Goal: Task Accomplishment & Management: Manage account settings

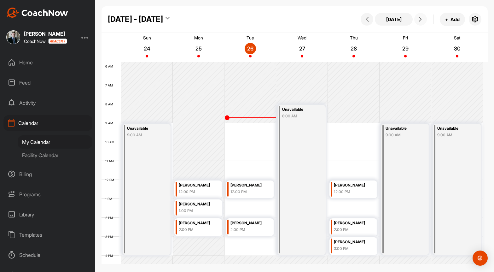
click at [421, 19] on icon at bounding box center [420, 19] width 5 height 5
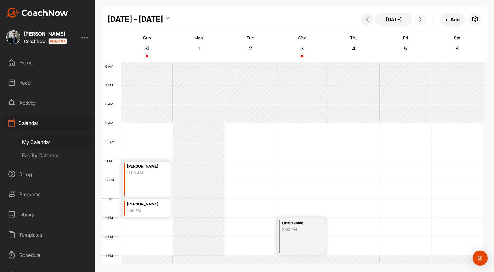
click at [297, 185] on div "12 AM 1 AM 2 AM 3 AM 4 AM 5 AM 6 AM 7 AM 8 AM 9 AM 10 AM 11 AM 12 PM 1 PM 2 PM …" at bounding box center [293, 180] width 382 height 454
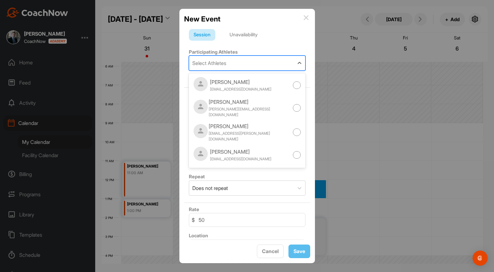
click at [233, 65] on div "Select Athletes" at bounding box center [241, 63] width 105 height 15
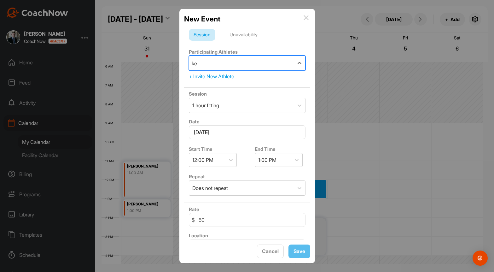
type input "key"
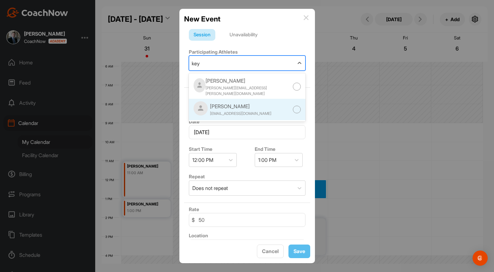
click at [228, 102] on div "[PERSON_NAME]" at bounding box center [240, 106] width 61 height 8
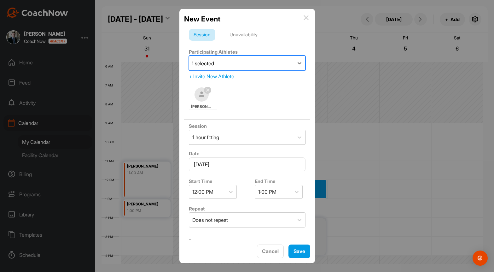
click at [258, 140] on div "1 hour fitting" at bounding box center [241, 137] width 105 height 15
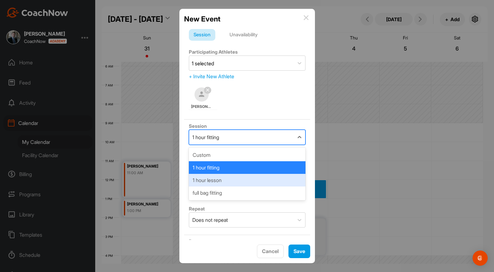
click at [242, 183] on div "1 hour lesson" at bounding box center [247, 180] width 117 height 13
type input "80"
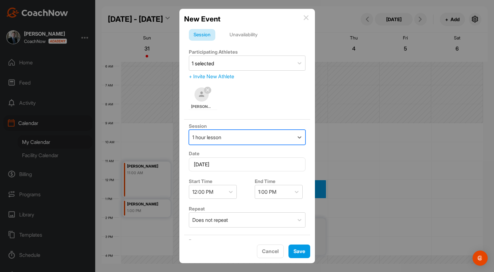
scroll to position [32, 0]
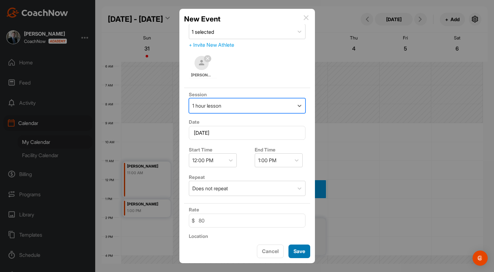
click at [304, 252] on button "Save" at bounding box center [300, 251] width 22 height 14
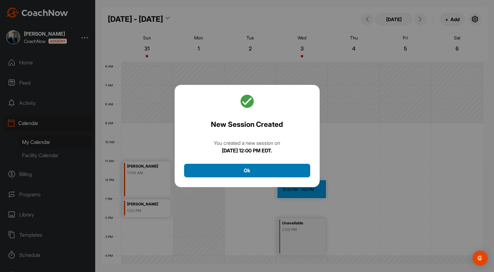
click at [237, 170] on button "Ok" at bounding box center [247, 171] width 126 height 14
